Goal: Task Accomplishment & Management: Use online tool/utility

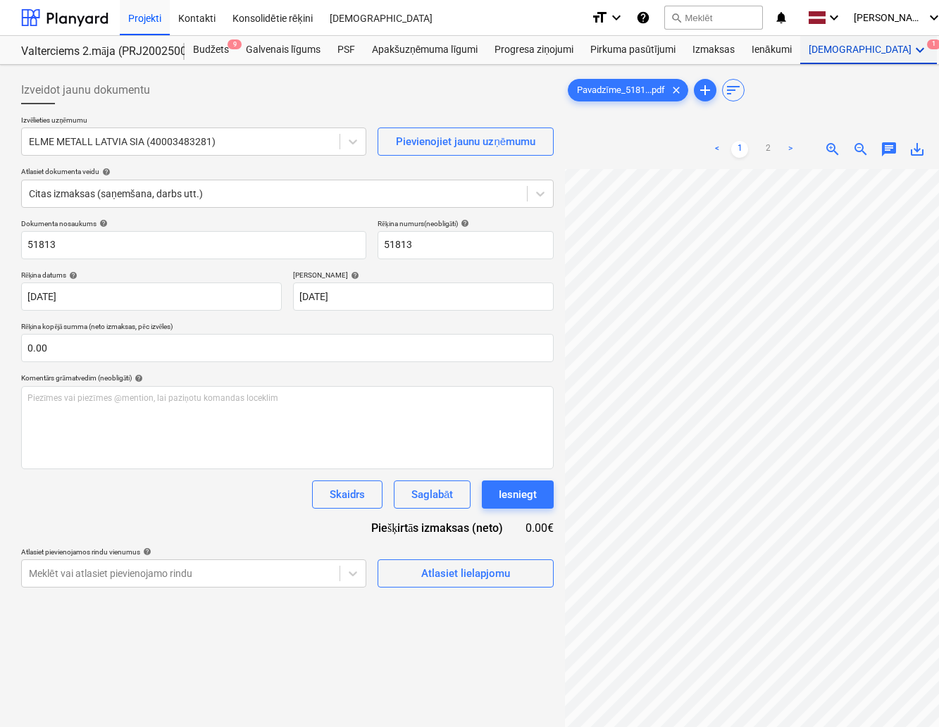
click at [826, 51] on div "Vairāk keyboard_arrow_down 1" at bounding box center [868, 50] width 137 height 28
click at [154, 21] on div "Projekti" at bounding box center [145, 17] width 50 height 36
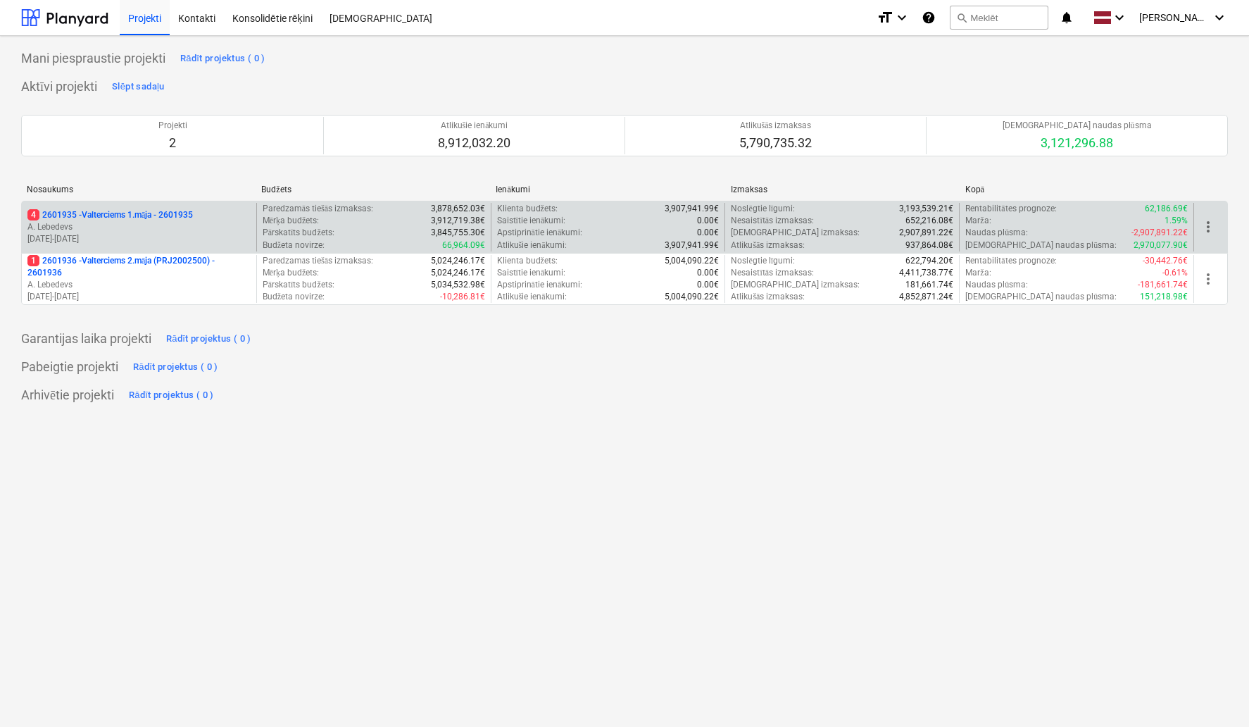
click at [177, 233] on p "[DATE] - [DATE]" at bounding box center [138, 239] width 223 height 12
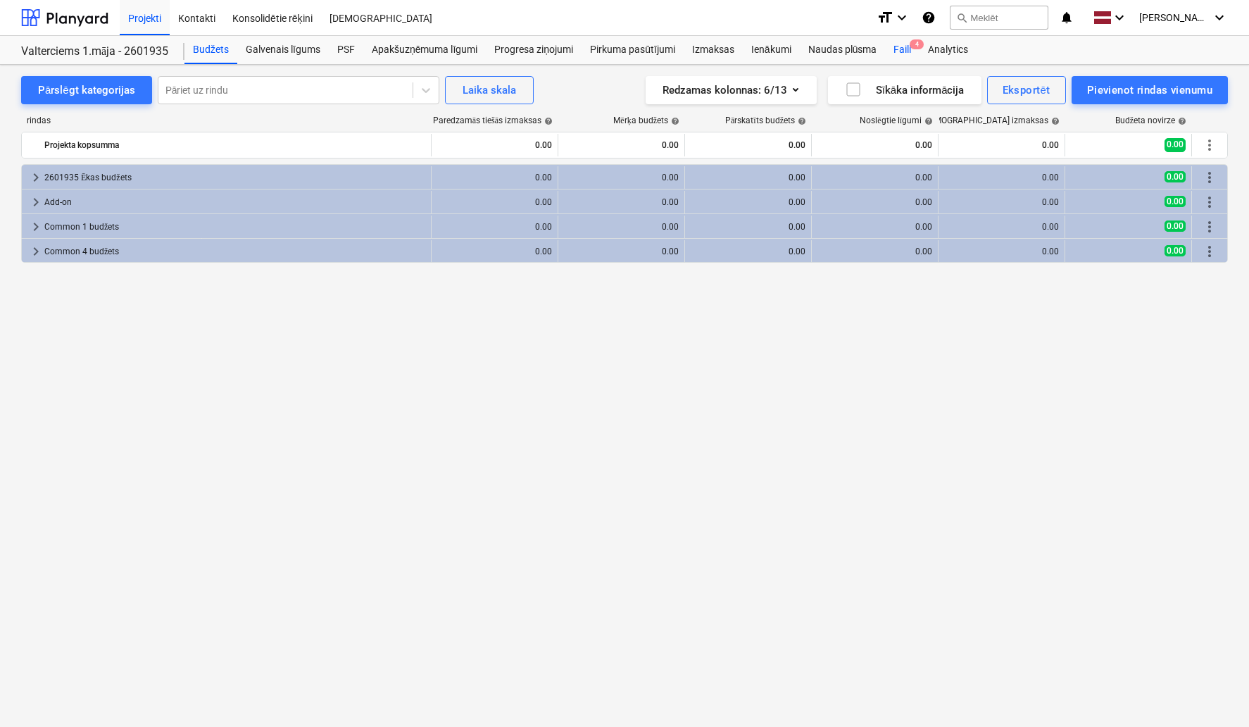
click at [903, 42] on div "Faili 4" at bounding box center [902, 50] width 35 height 28
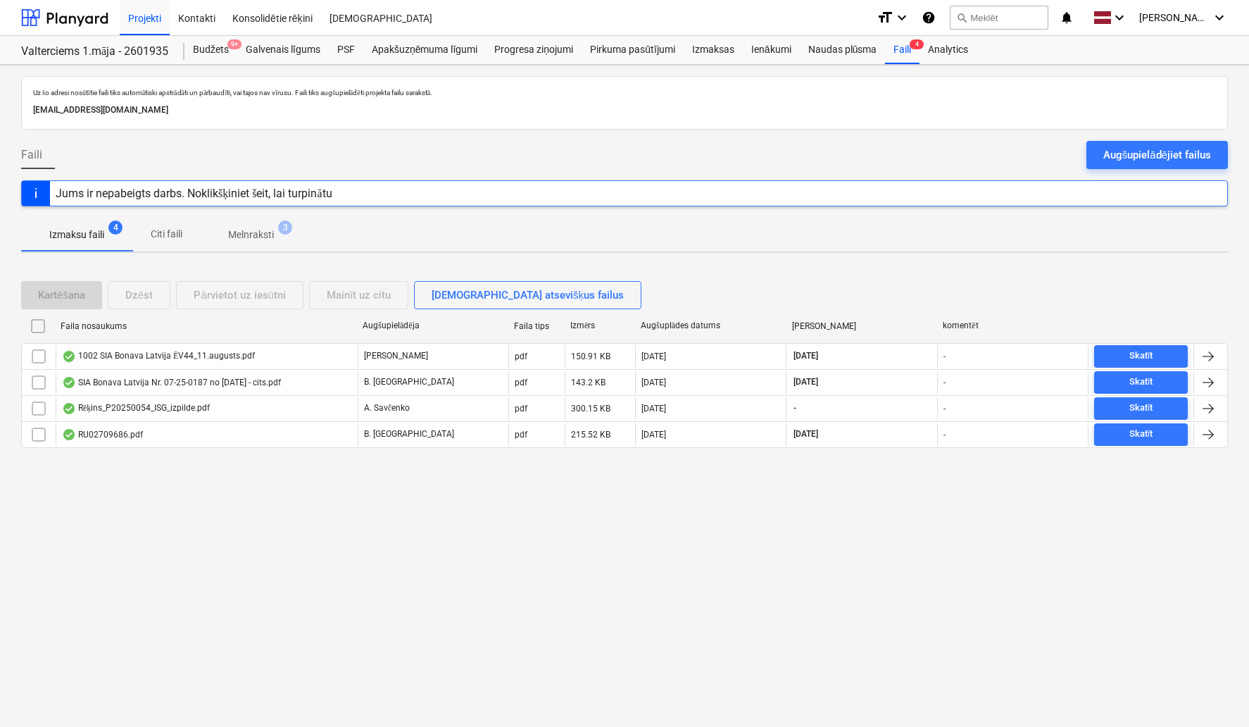
click at [517, 561] on div "Uz šo adresi nosūtītie faili tiks automātiski apstrādāti un pārbaudīti, vai taj…" at bounding box center [624, 396] width 1249 height 662
click at [938, 153] on div "Augšupielādējiet failus" at bounding box center [1158, 155] width 108 height 18
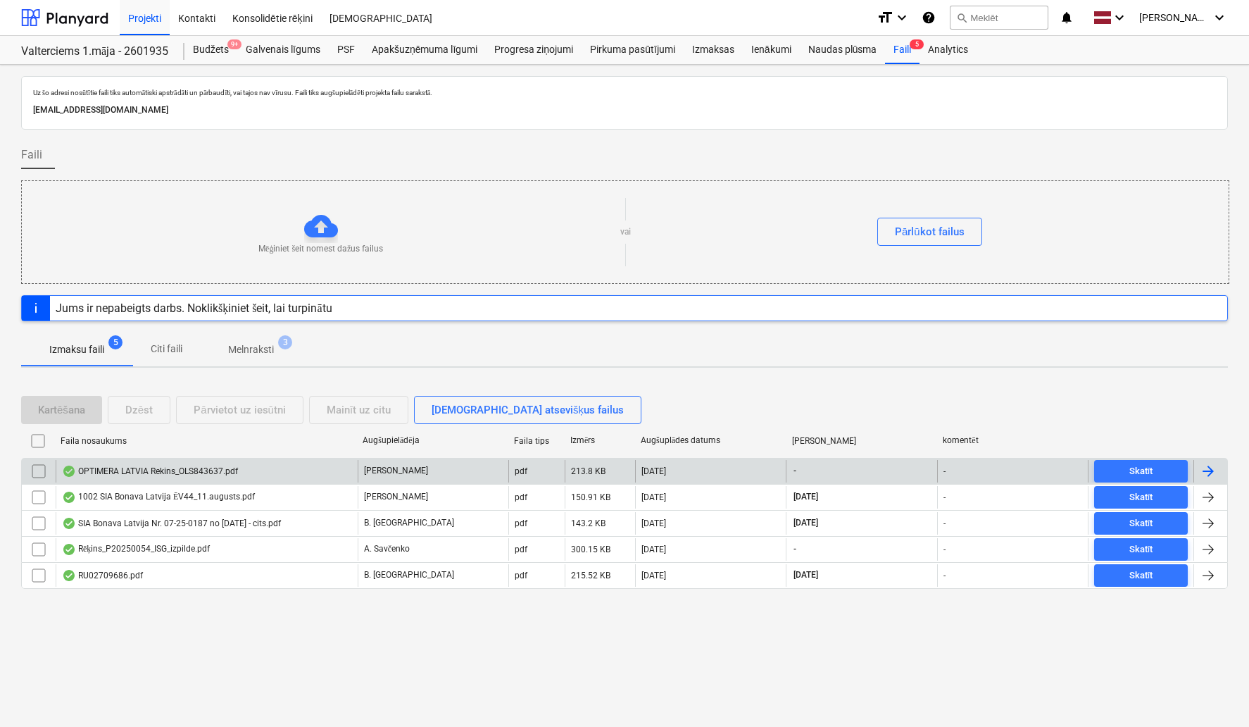
click at [167, 470] on div "OPTIMERA LATVIA Rekins_OLS843637.pdf" at bounding box center [150, 470] width 176 height 11
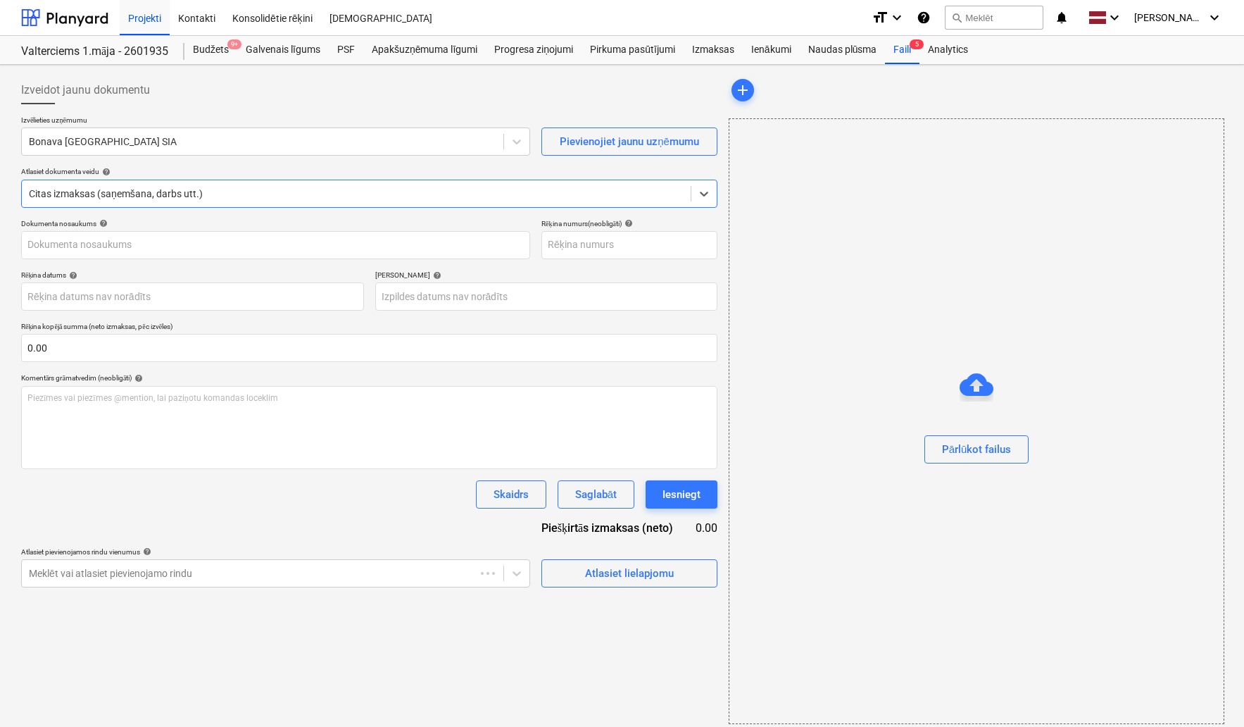
type input "OLS843637"
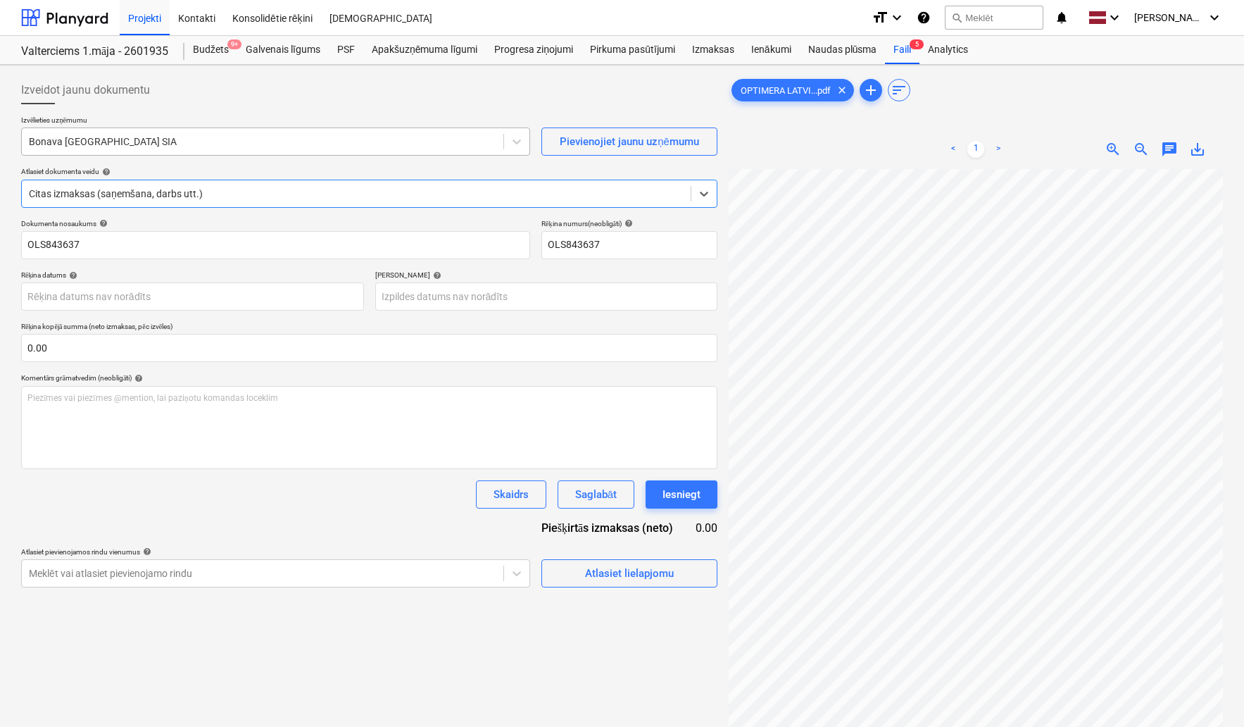
click at [156, 146] on div at bounding box center [263, 142] width 468 height 14
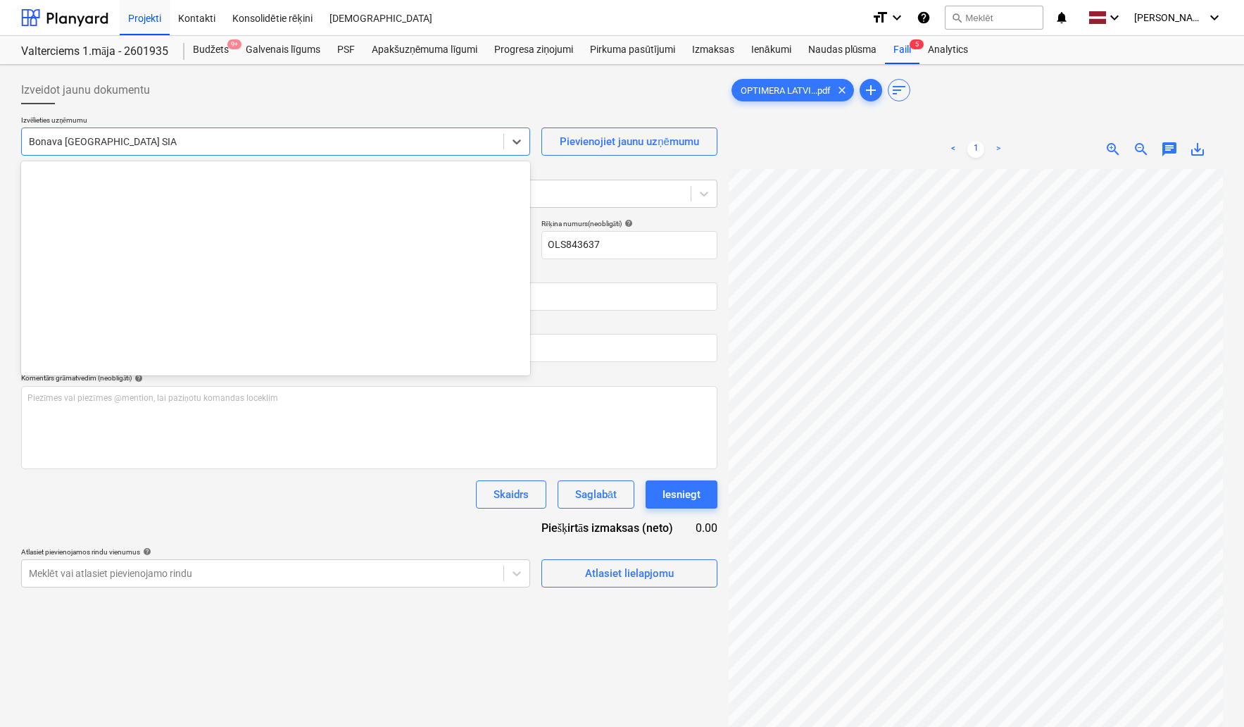
scroll to position [2588, 0]
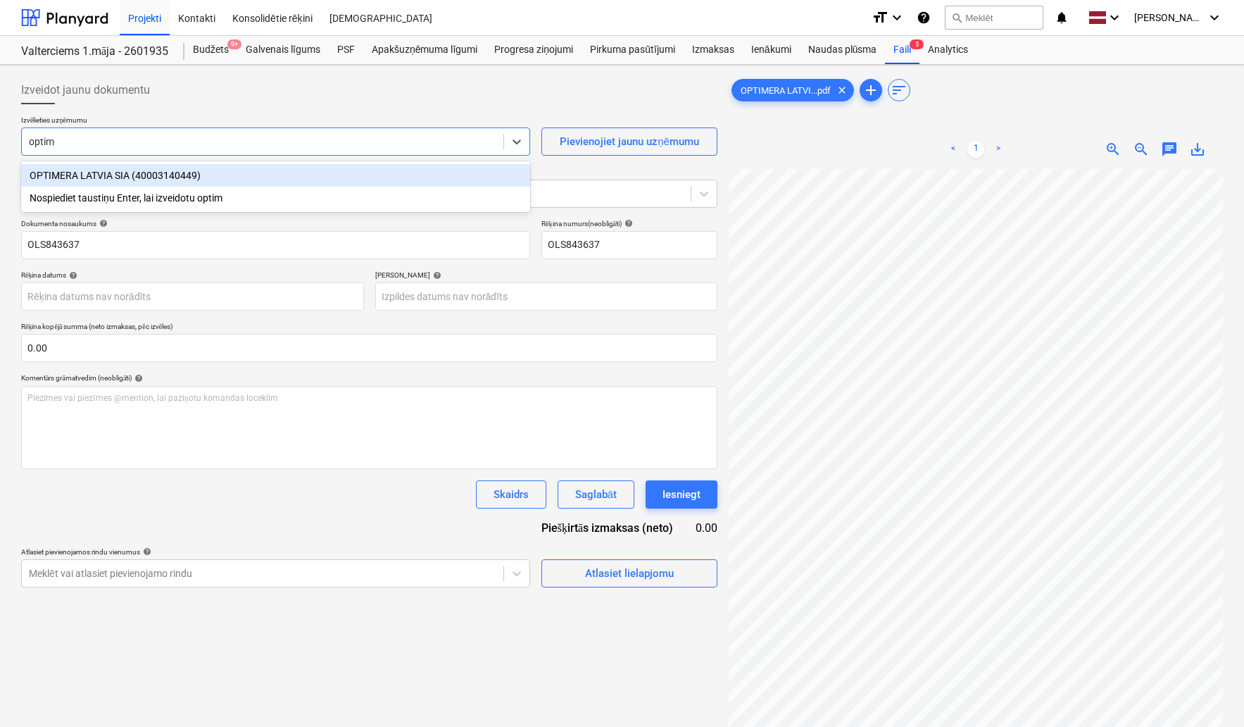
type input "optime"
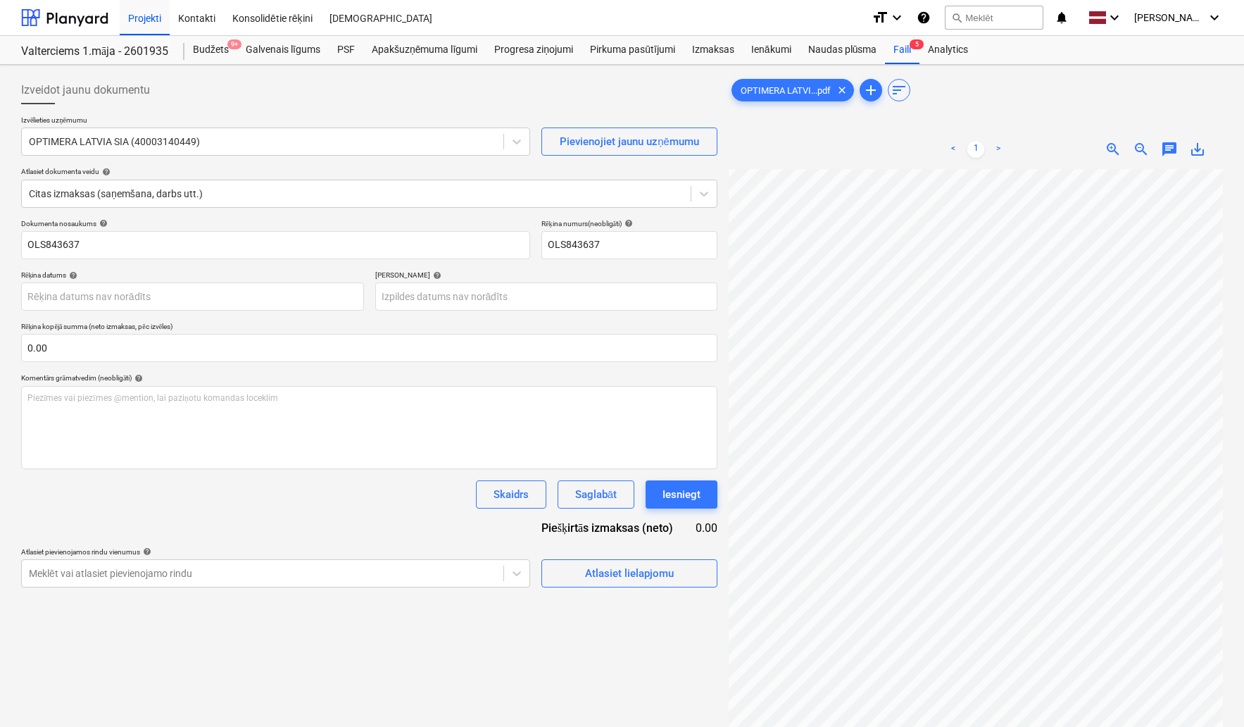
scroll to position [6, 55]
click at [120, 294] on body "Projekti Kontakti Konsolidētie rēķini Iesūtne format_size keyboard_arrow_down h…" at bounding box center [622, 363] width 1244 height 727
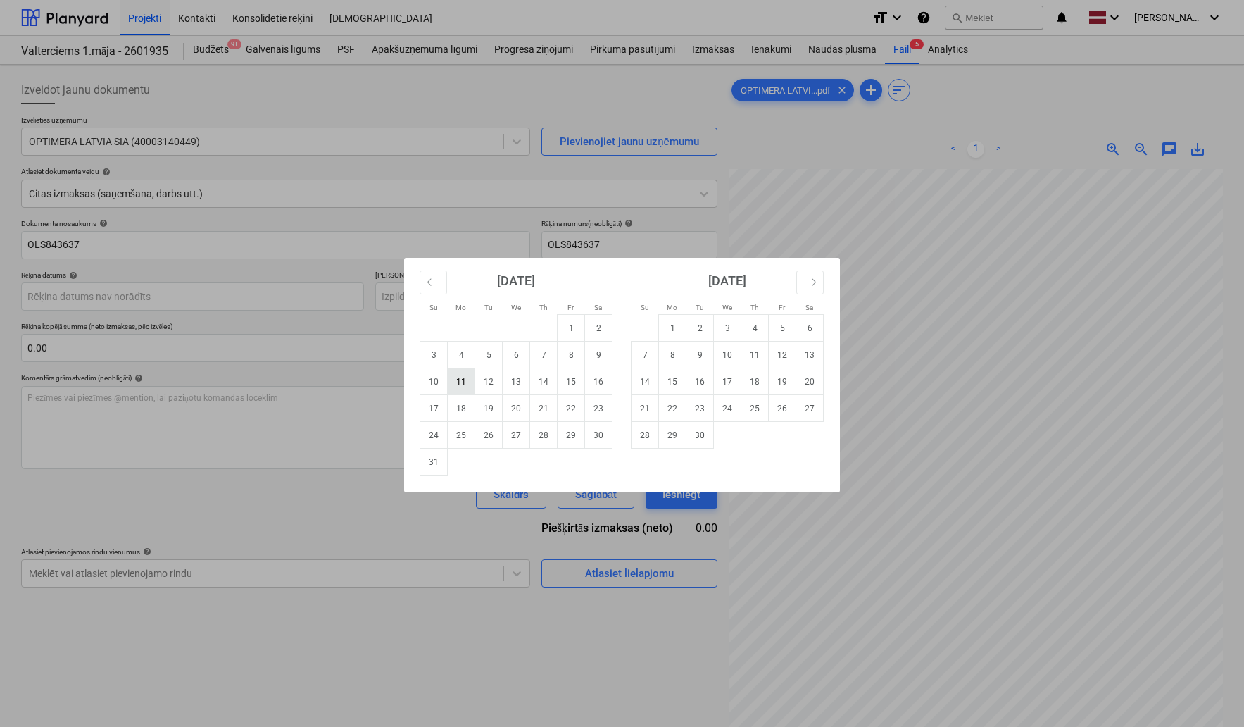
click at [458, 387] on td "11" at bounding box center [461, 381] width 27 height 27
type input "[DATE]"
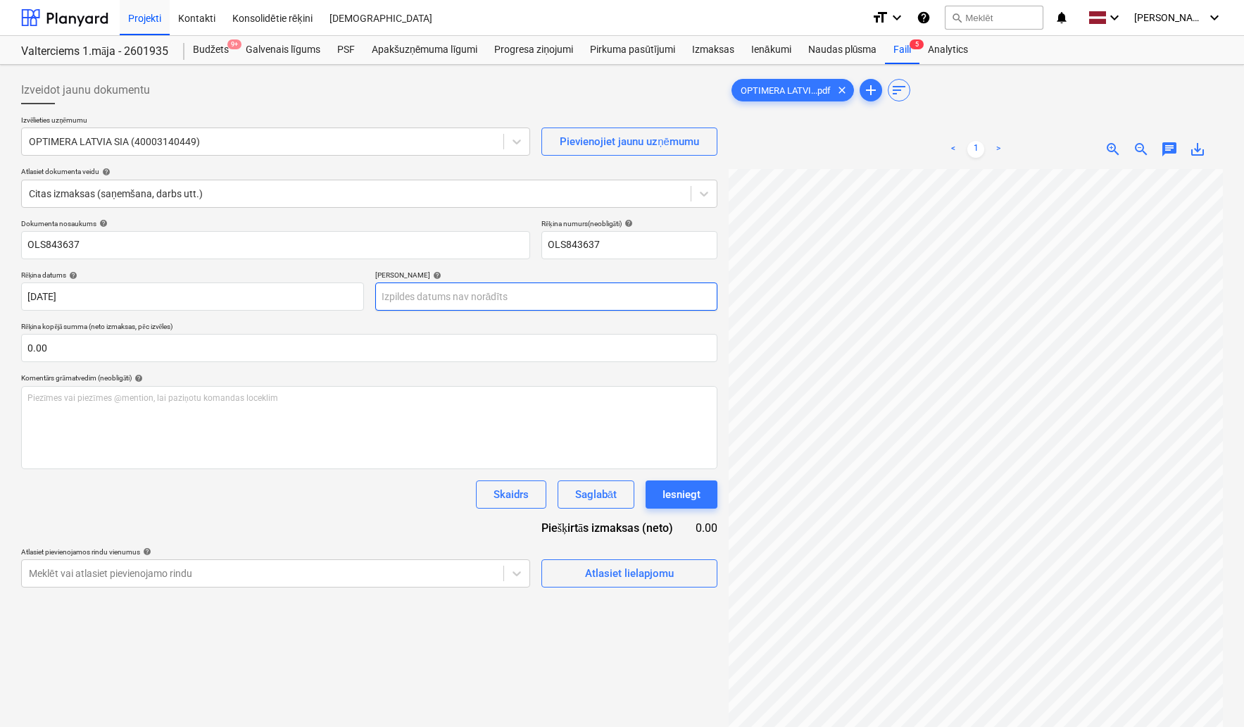
click at [443, 298] on body "Projekti Kontakti Konsolidētie rēķini Iesūtne format_size keyboard_arrow_down h…" at bounding box center [622, 363] width 1244 height 727
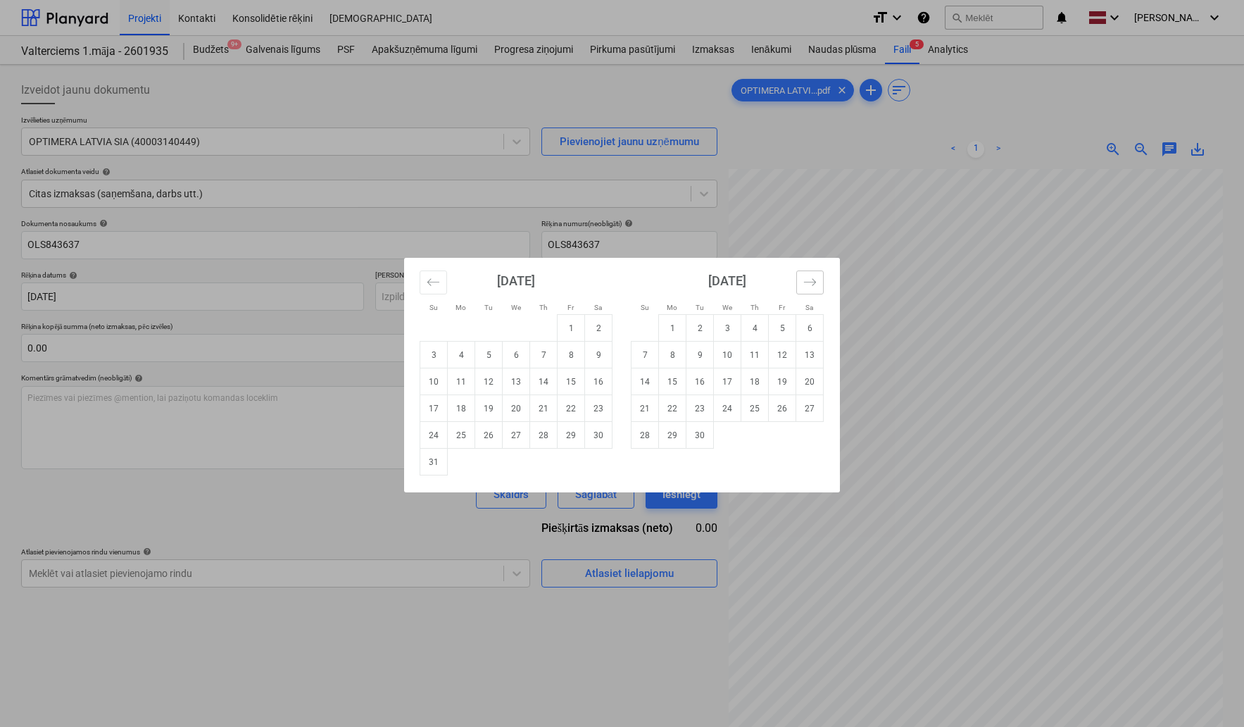
click at [801, 277] on button "Move forward to switch to the next month." at bounding box center [809, 282] width 27 height 24
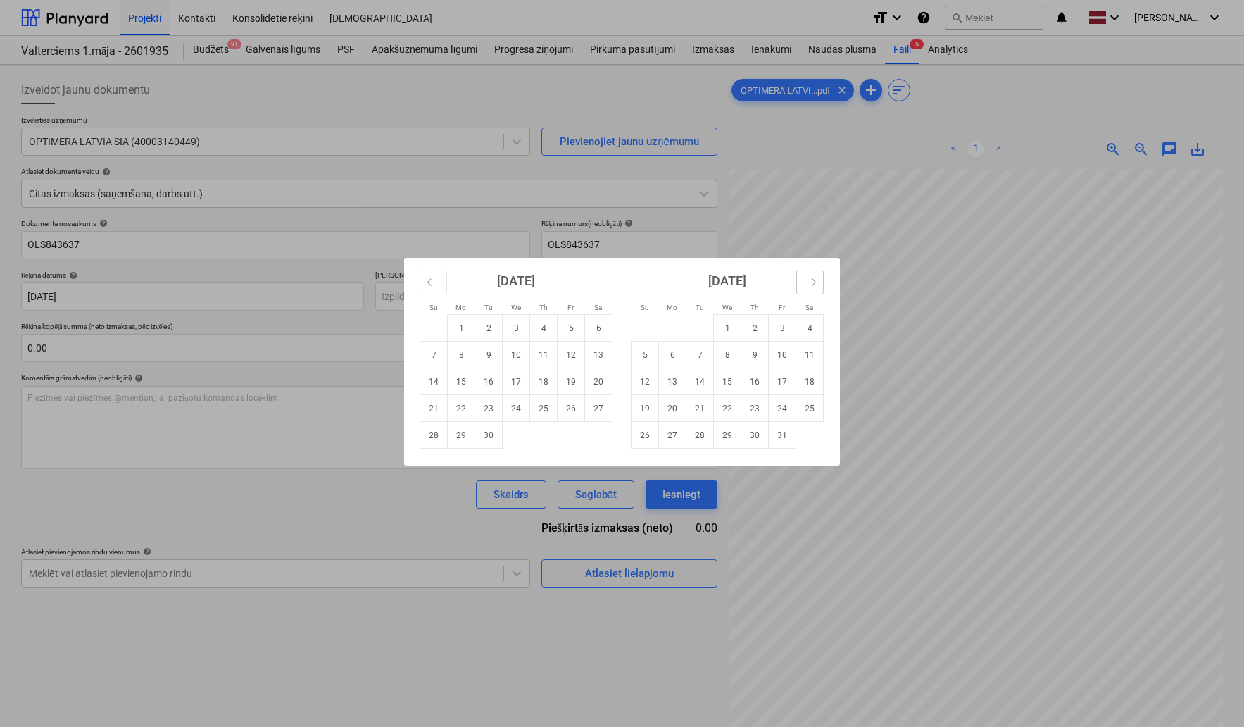
click at [801, 277] on button "Move forward to switch to the next month." at bounding box center [809, 282] width 27 height 24
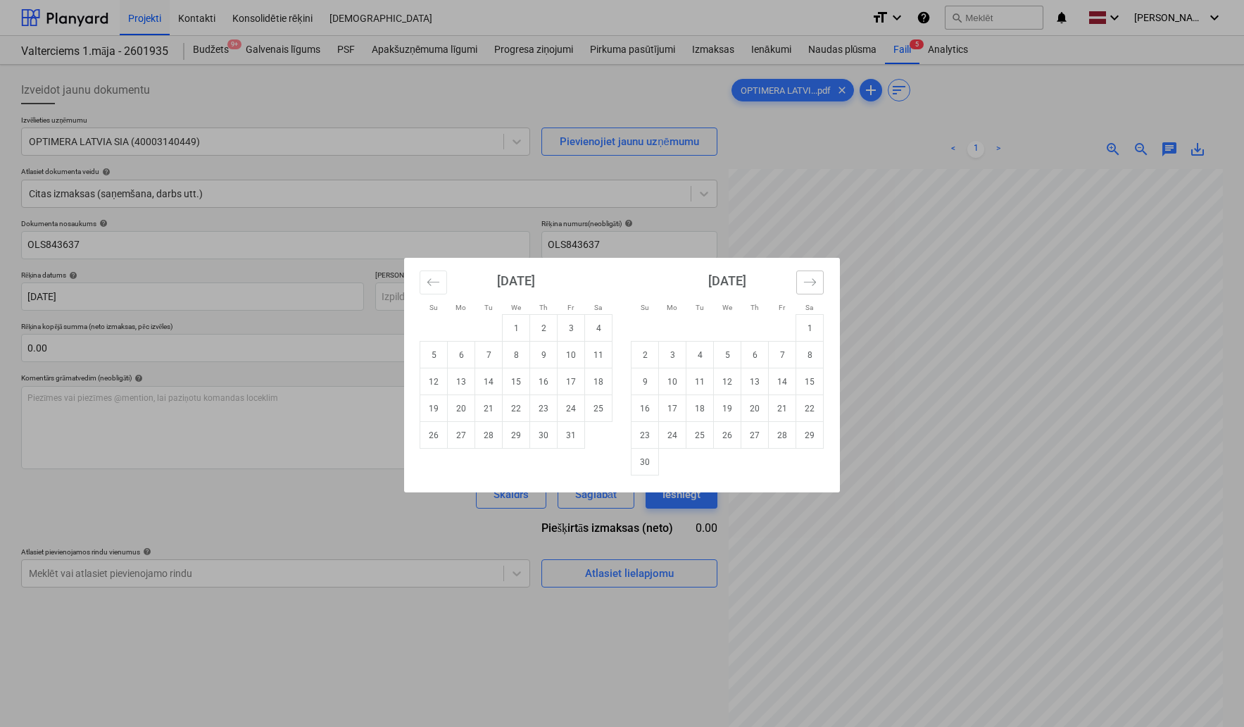
click at [801, 277] on button "Move forward to switch to the next month." at bounding box center [809, 282] width 27 height 24
click at [701, 351] on td "9" at bounding box center [700, 355] width 27 height 27
type input "[DATE]"
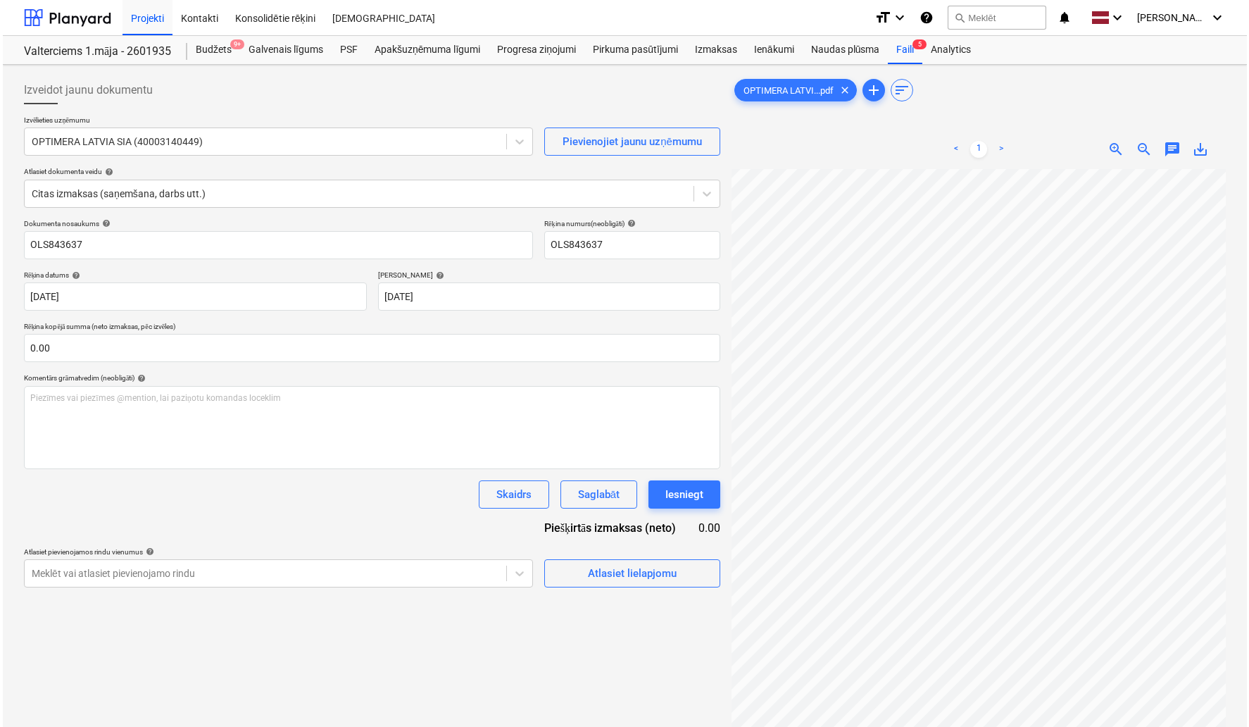
scroll to position [35, 42]
click at [594, 575] on div "Atlasiet lielapjomu" at bounding box center [629, 573] width 89 height 18
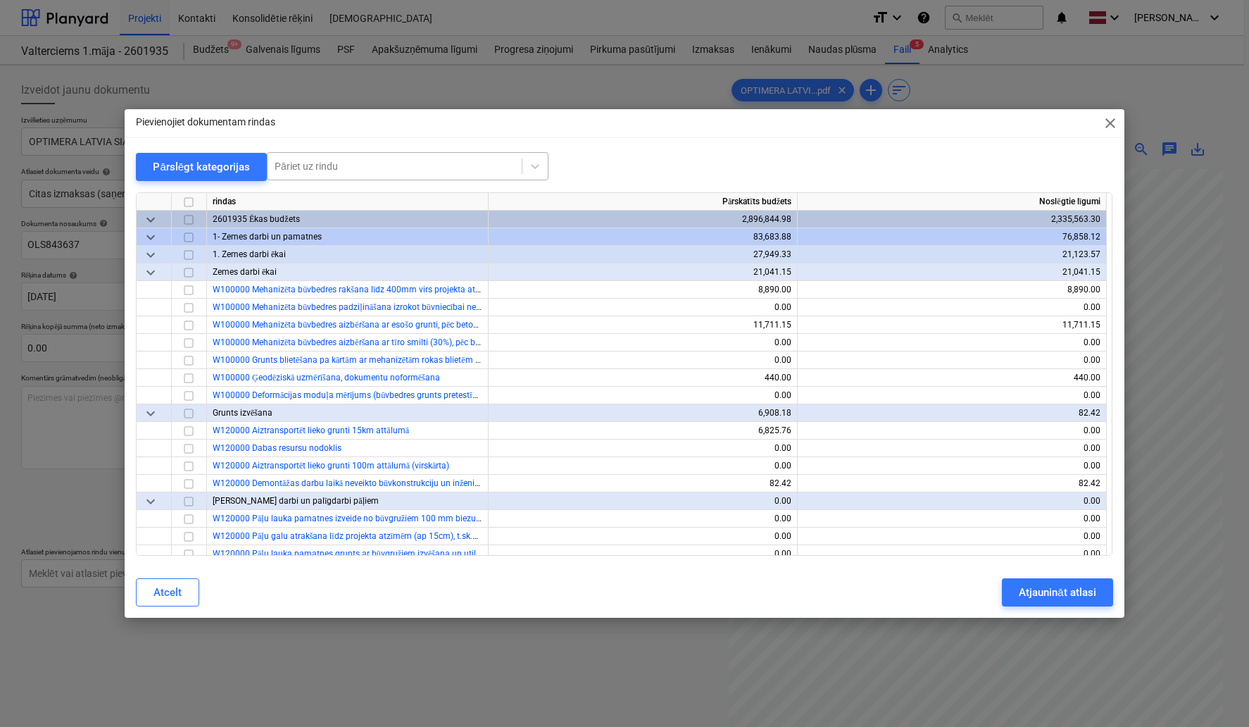
click at [406, 172] on div at bounding box center [395, 166] width 240 height 14
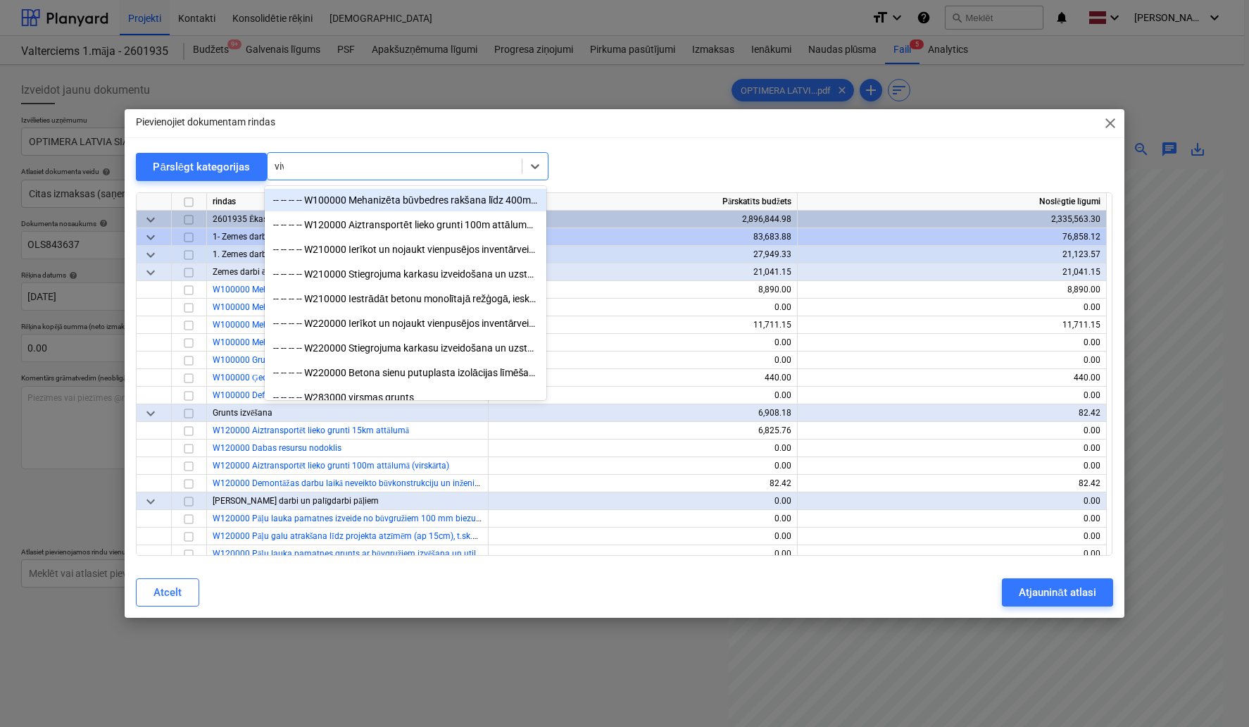
type input "viva"
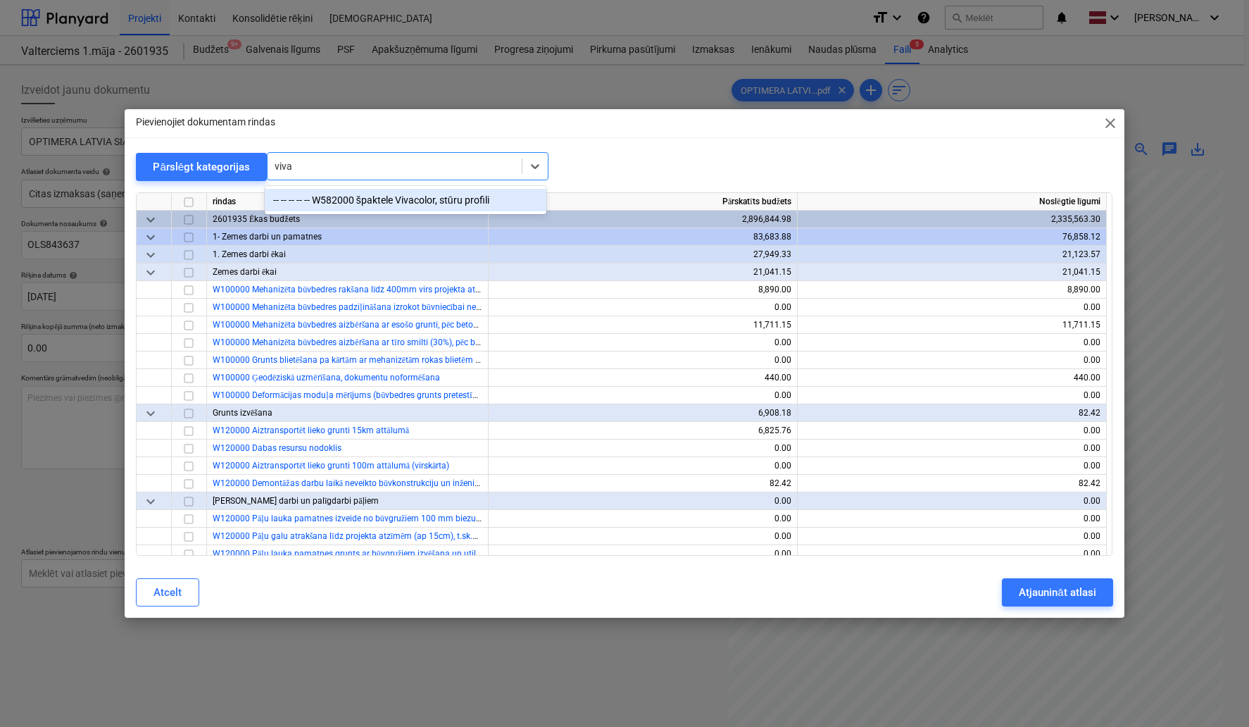
click at [382, 207] on div "-- -- -- -- -- W582000 špaktele Vivacolor, stūru profili" at bounding box center [406, 200] width 282 height 23
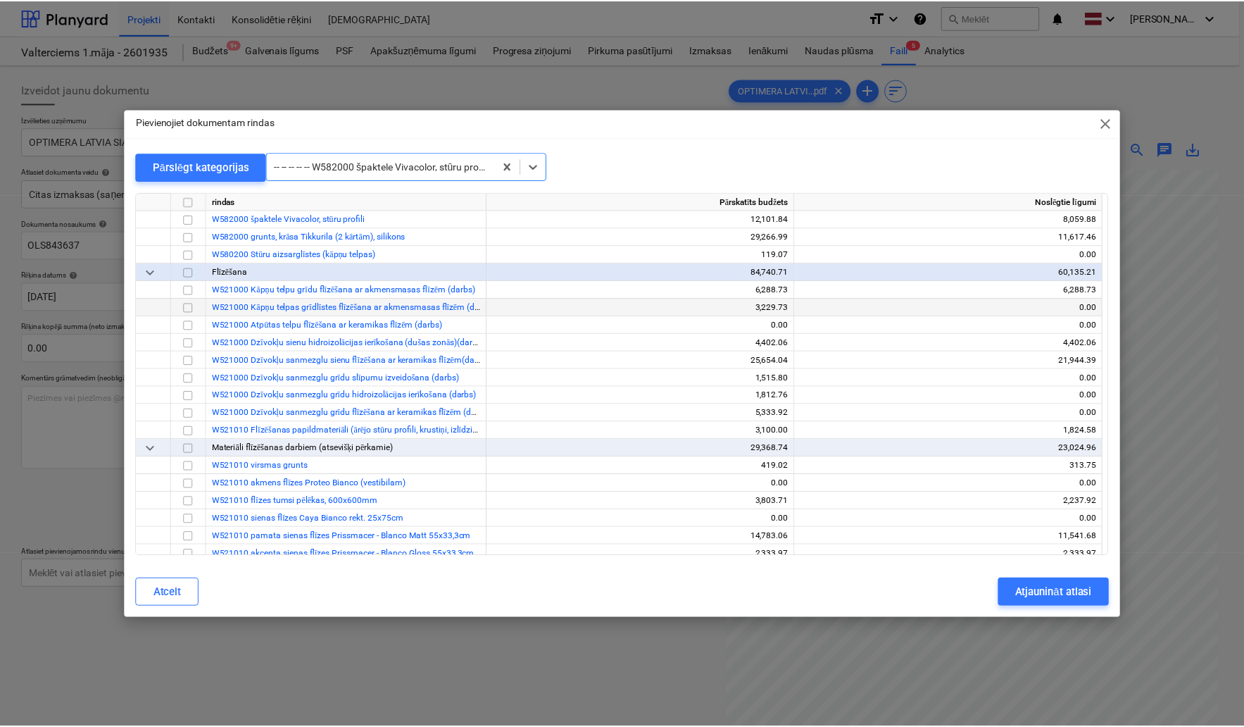
scroll to position [7500, 0]
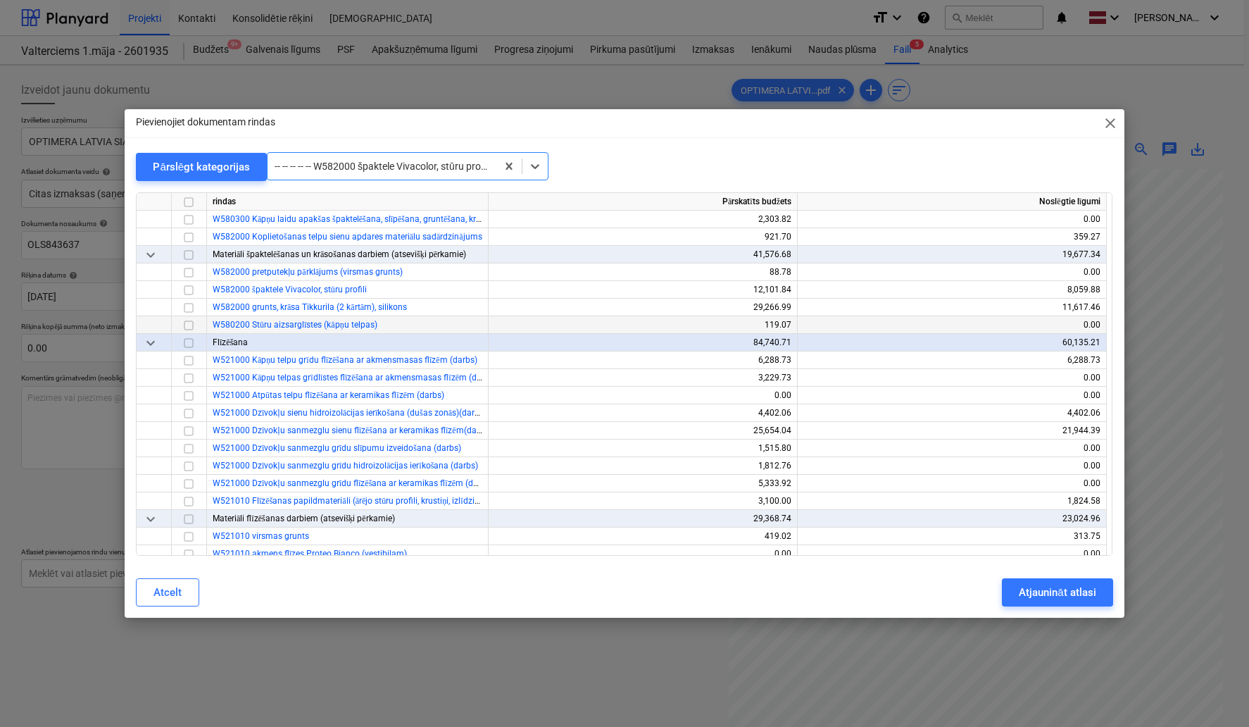
drag, startPoint x: 189, startPoint y: 308, endPoint x: 231, endPoint y: 326, distance: 45.8
click at [189, 308] on input "checkbox" at bounding box center [188, 307] width 17 height 17
click at [938, 599] on div "Atjaunināt atlasi" at bounding box center [1057, 592] width 77 height 18
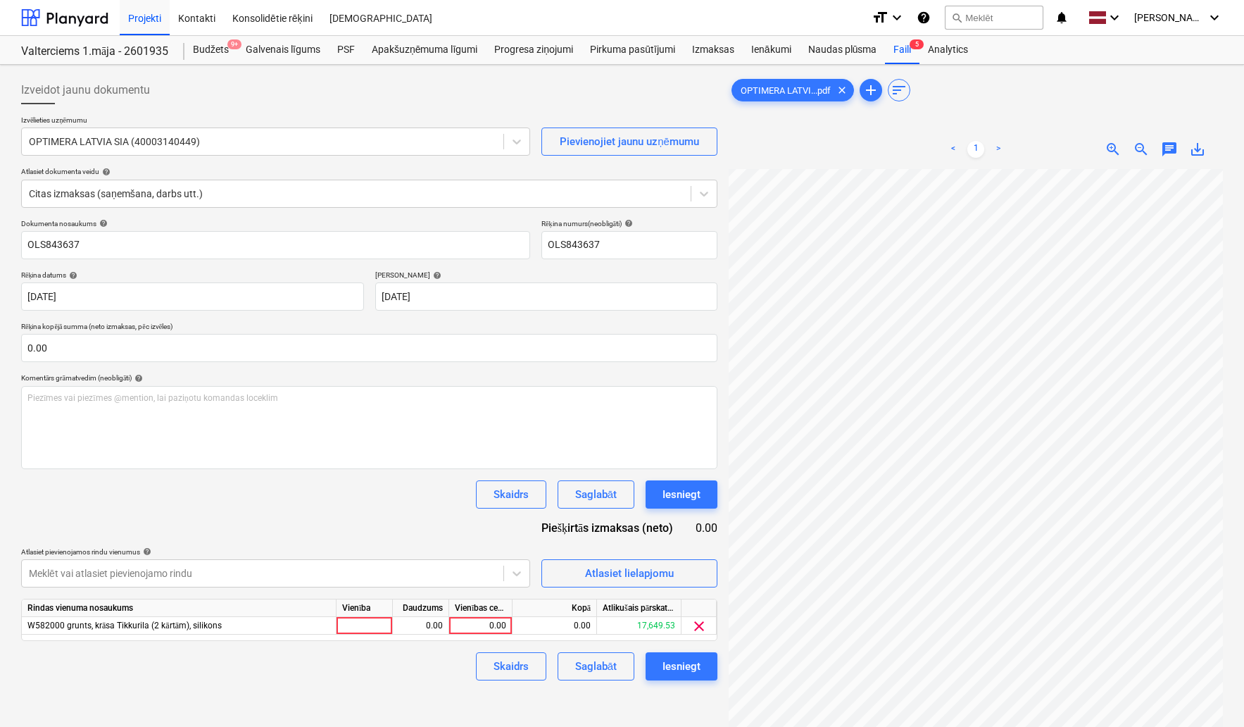
scroll to position [135, 142]
click at [482, 629] on div "0.00" at bounding box center [480, 626] width 51 height 18
click at [486, 627] on div "0.00" at bounding box center [480, 626] width 51 height 18
type input "170.21"
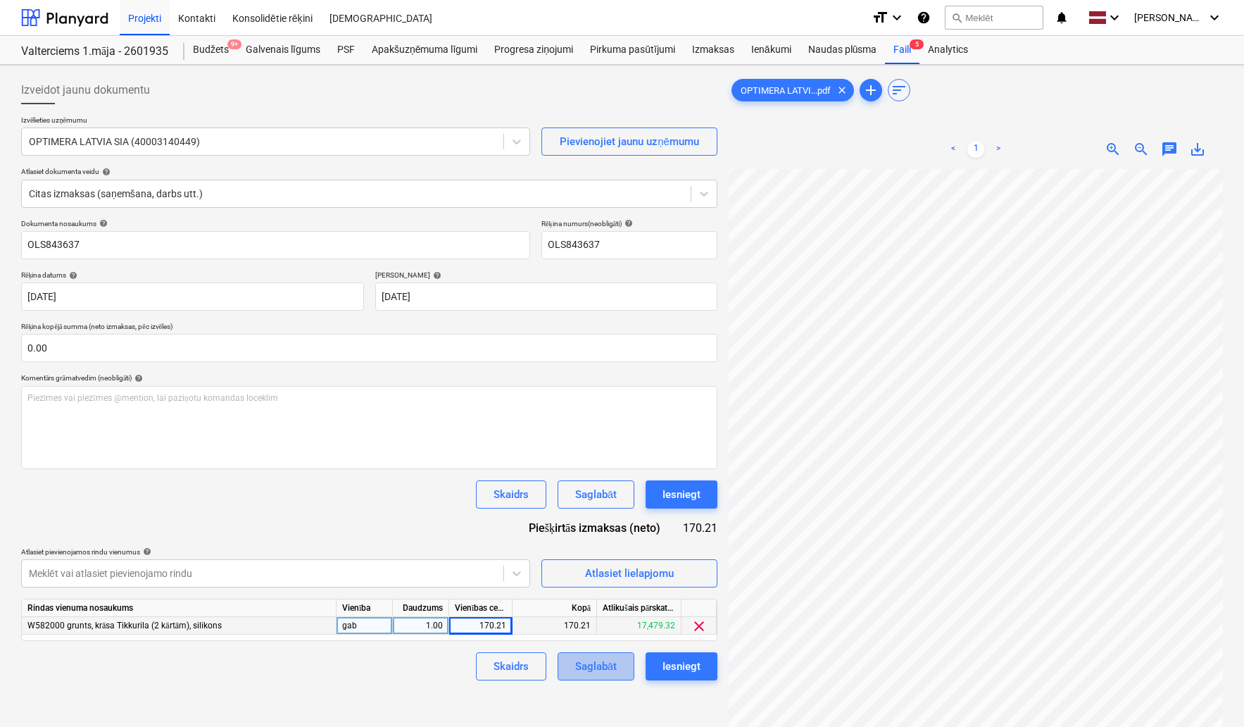
click at [577, 663] on div "Saglabāt" at bounding box center [596, 666] width 42 height 18
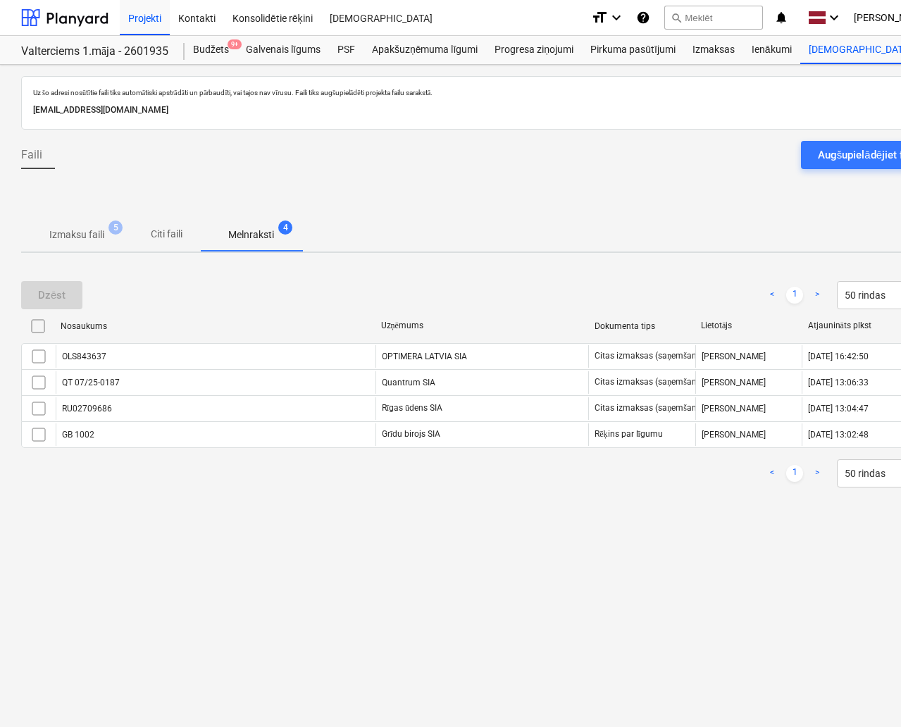
click at [80, 235] on p "Izmaksu faili" at bounding box center [76, 234] width 55 height 15
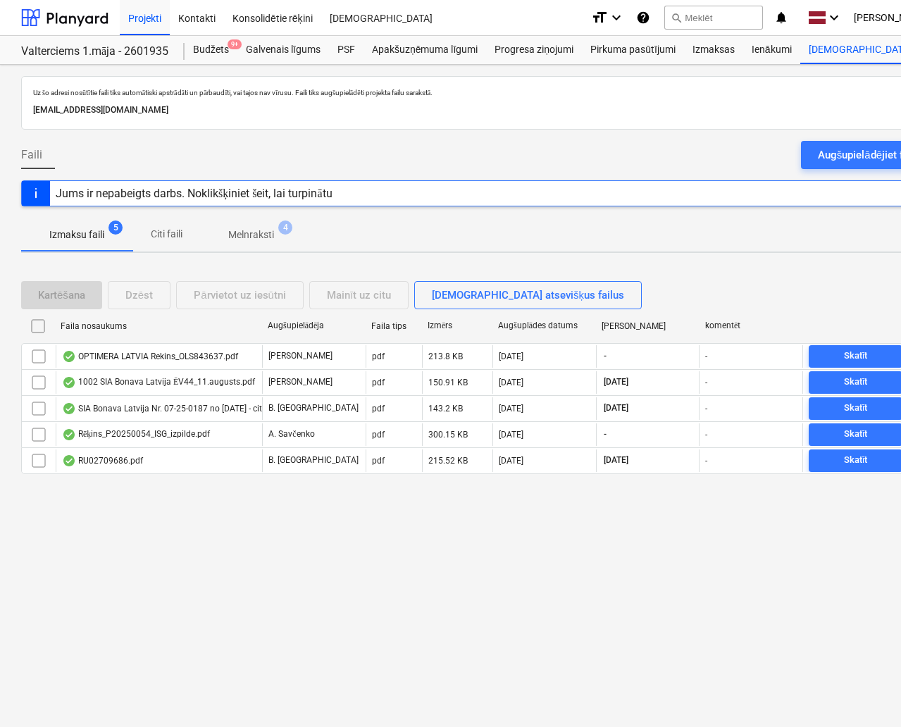
click at [279, 238] on span "Melnraksti 4" at bounding box center [251, 234] width 68 height 15
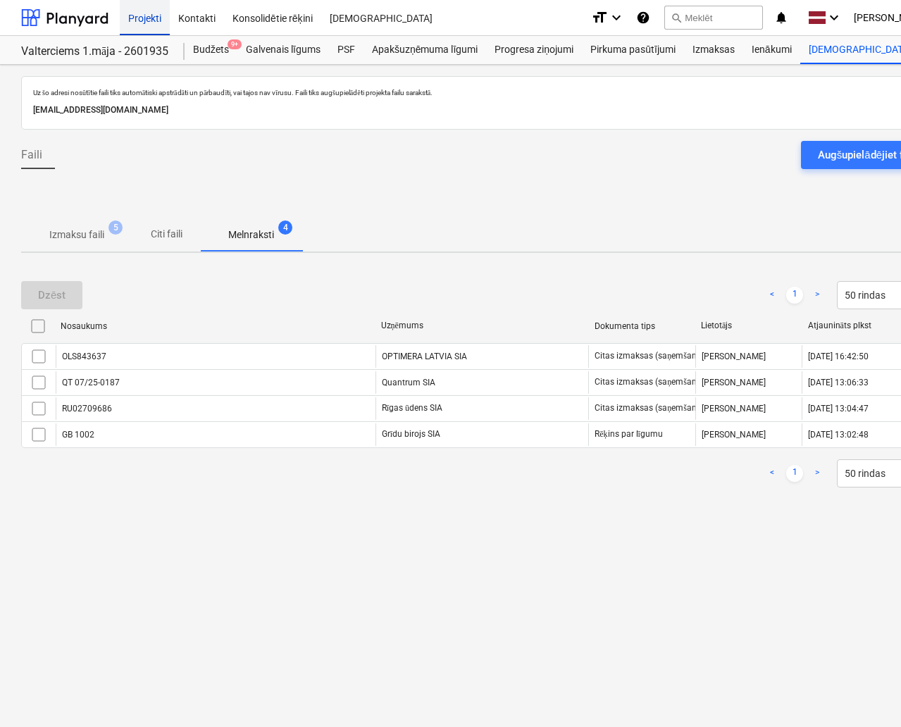
click at [146, 20] on div "Projekti" at bounding box center [145, 17] width 50 height 36
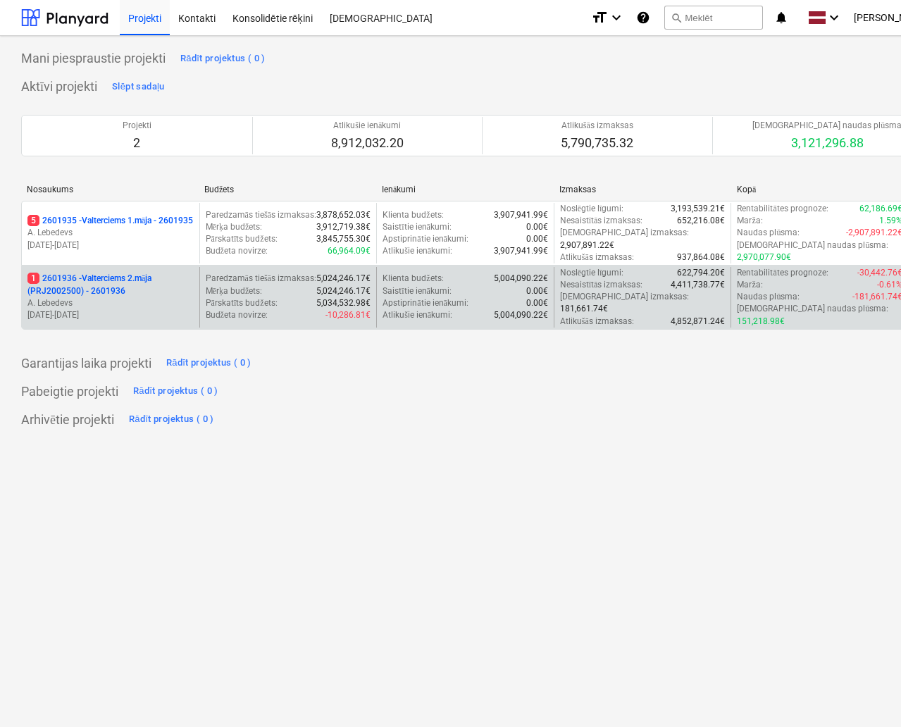
click at [141, 297] on p "A. Lebedevs" at bounding box center [110, 303] width 166 height 12
